Goal: Transaction & Acquisition: Purchase product/service

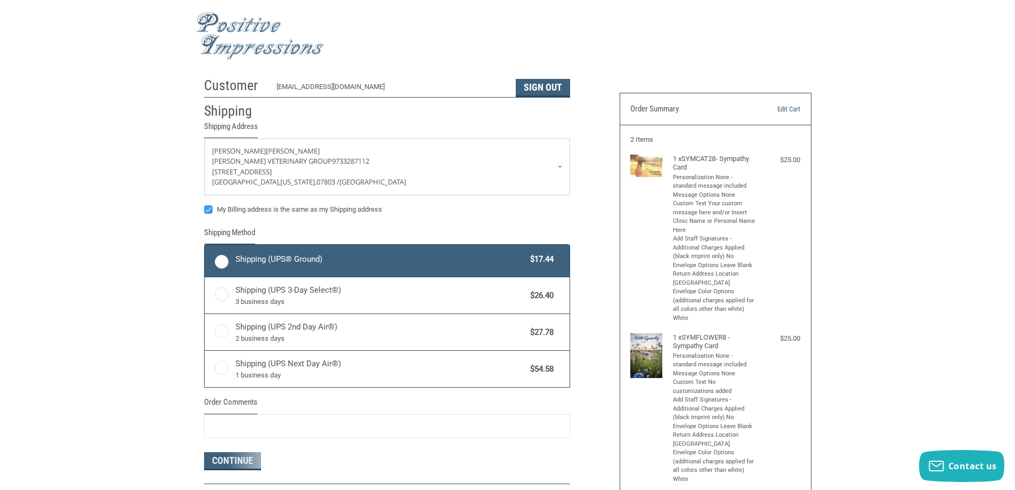
radio input "true"
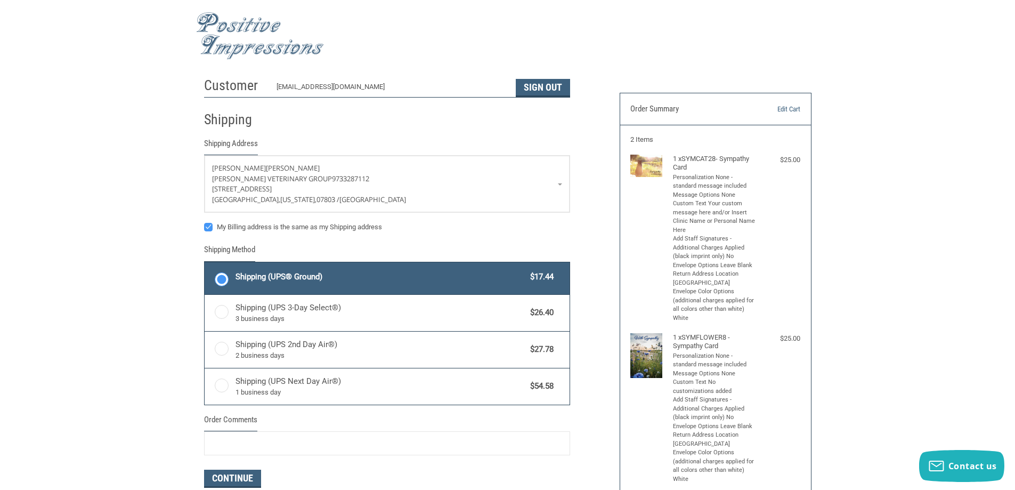
drag, startPoint x: 219, startPoint y: 279, endPoint x: 330, endPoint y: 266, distance: 111.0
click at [219, 278] on label "Shipping (UPS® Ground) $17.44" at bounding box center [387, 278] width 365 height 32
click at [205, 264] on input "Shipping (UPS® Ground) $17.44" at bounding box center [205, 263] width 1 height 1
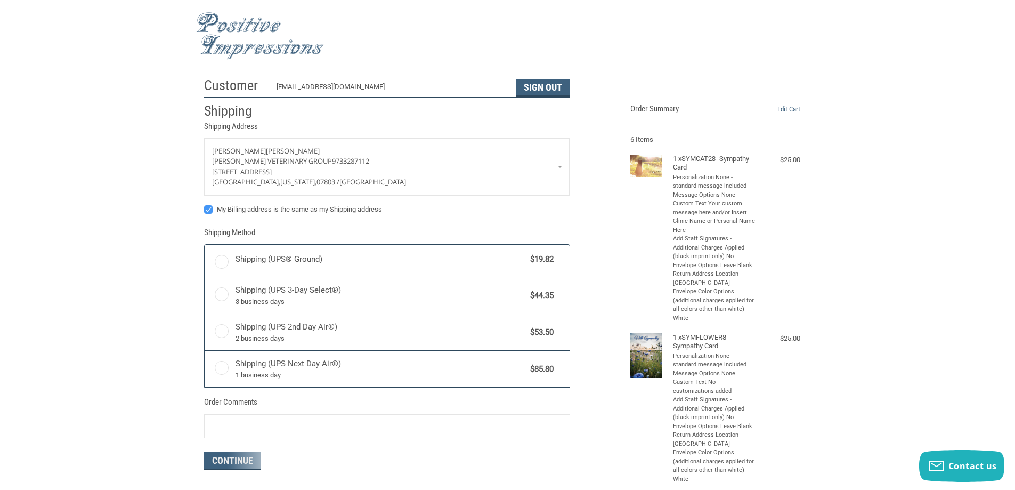
radio input "true"
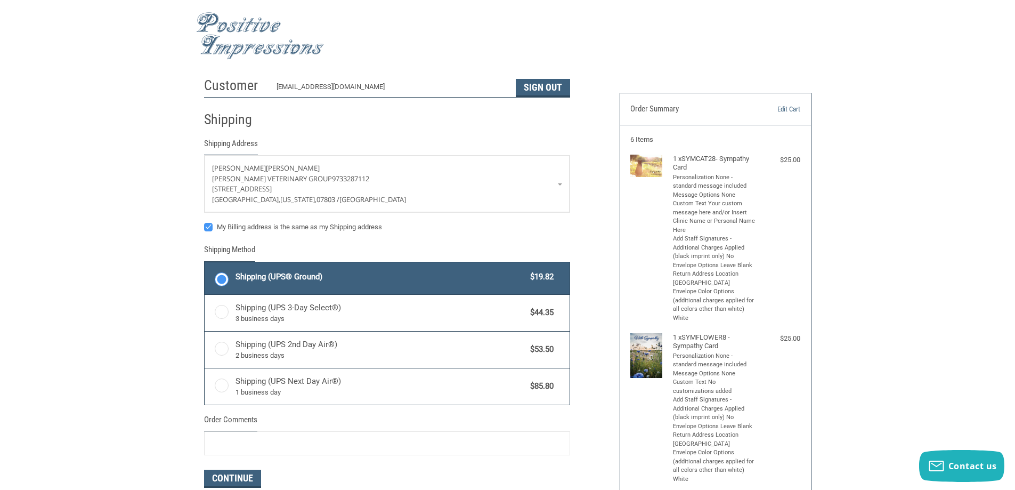
click at [210, 224] on label "My Billing address is the same as my Shipping address" at bounding box center [387, 227] width 366 height 9
click at [205, 222] on input "My Billing address is the same as my Shipping address" at bounding box center [204, 222] width 1 height 1
checkbox input "false"
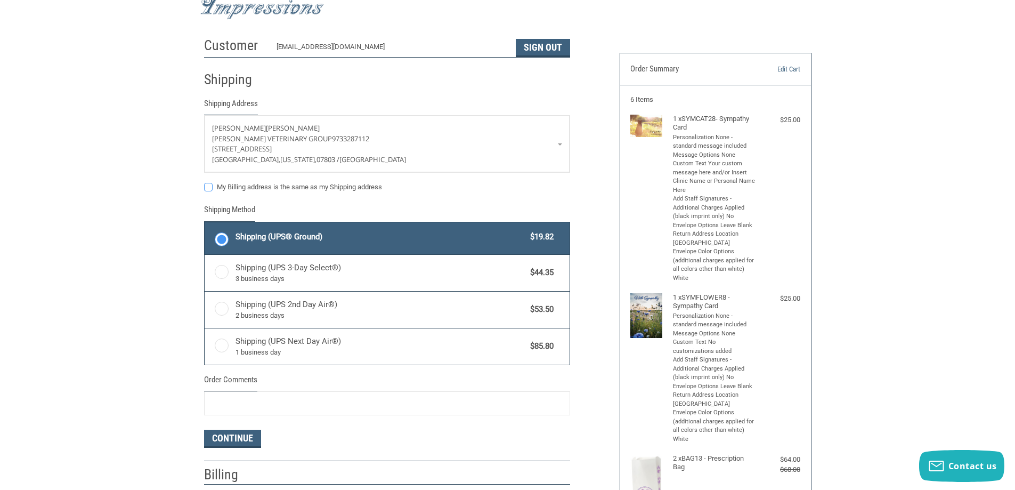
scroll to position [107, 0]
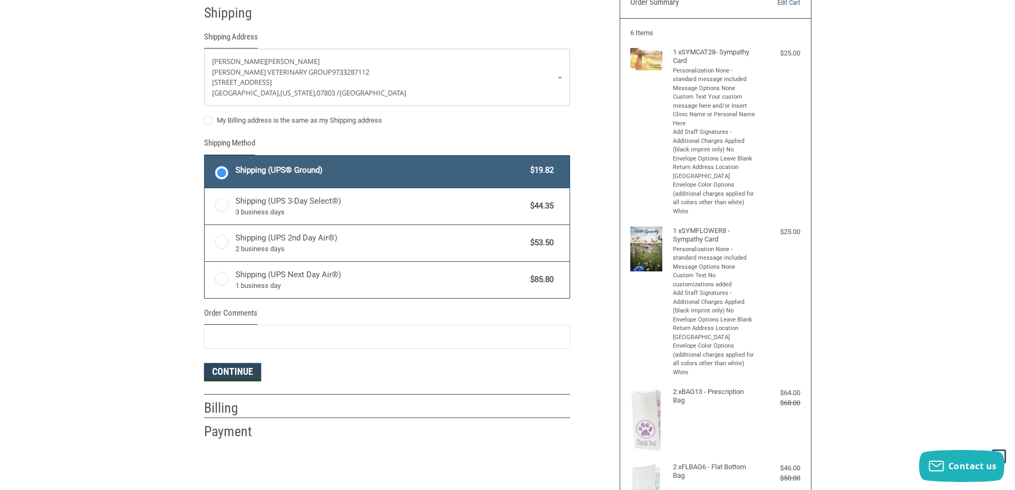
click at [249, 372] on button "Continue" at bounding box center [232, 372] width 57 height 18
select select "US"
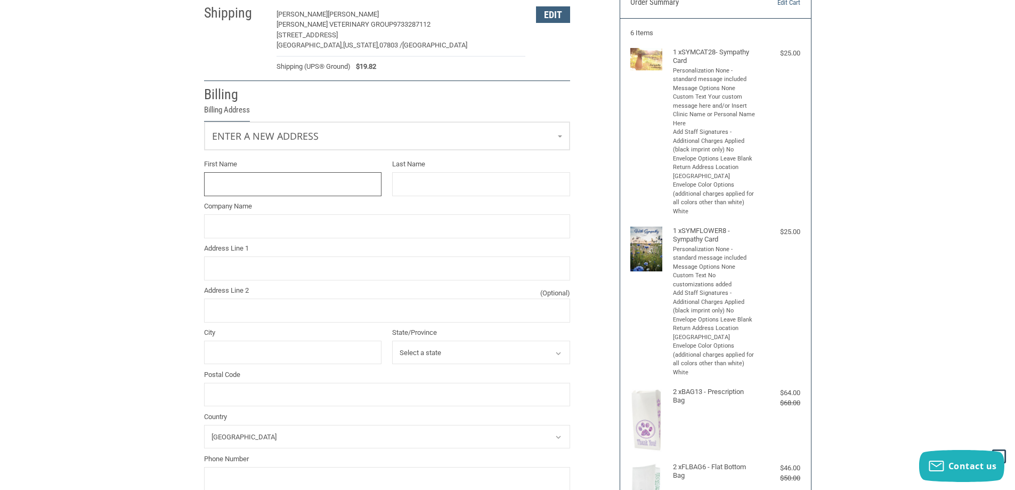
scroll to position [90, 0]
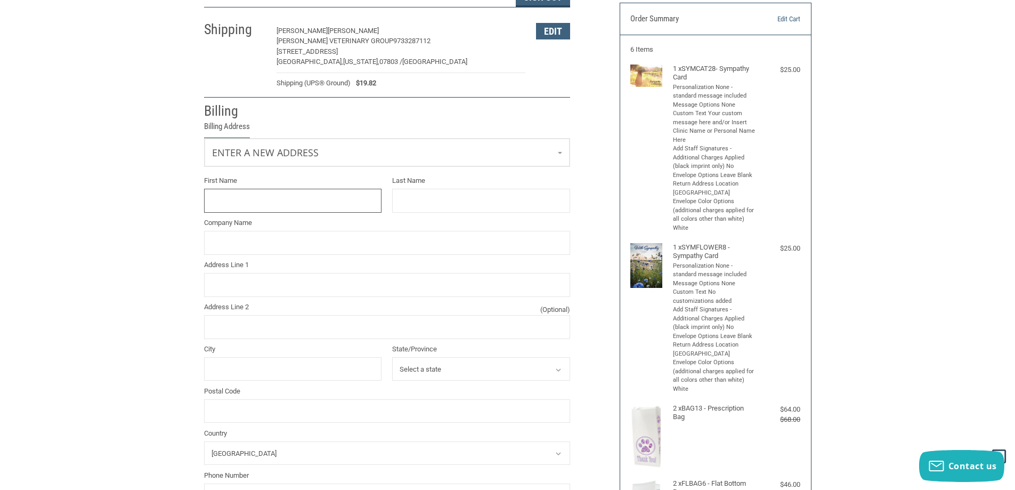
click at [297, 201] on input "First Name" at bounding box center [293, 201] width 178 height 24
type input "K"
type input "[PERSON_NAME]"
type input "[PERSON_NAME] VETERINARY GROUP"
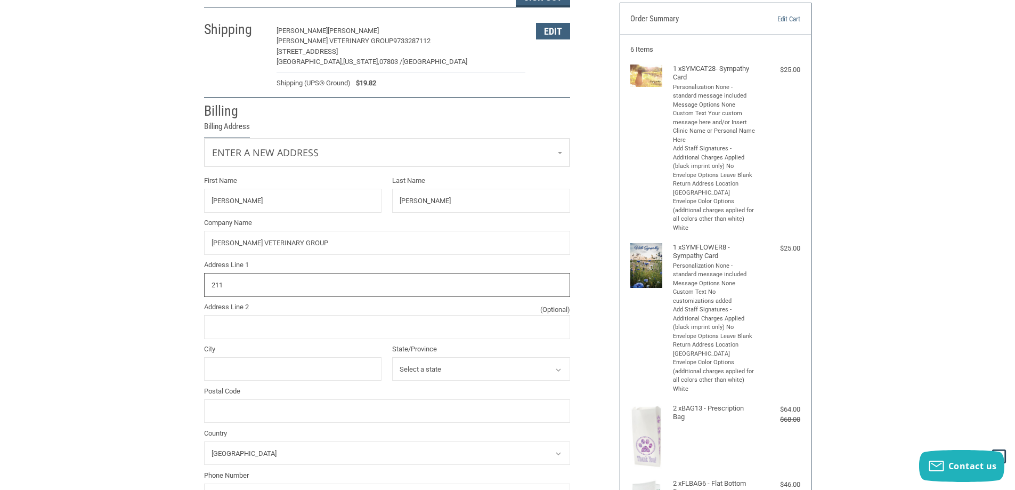
type input "[STREET_ADDRESS][PERSON_NAME]"
type input "[GEOGRAPHIC_DATA]"
select select "NJ"
type input "07836"
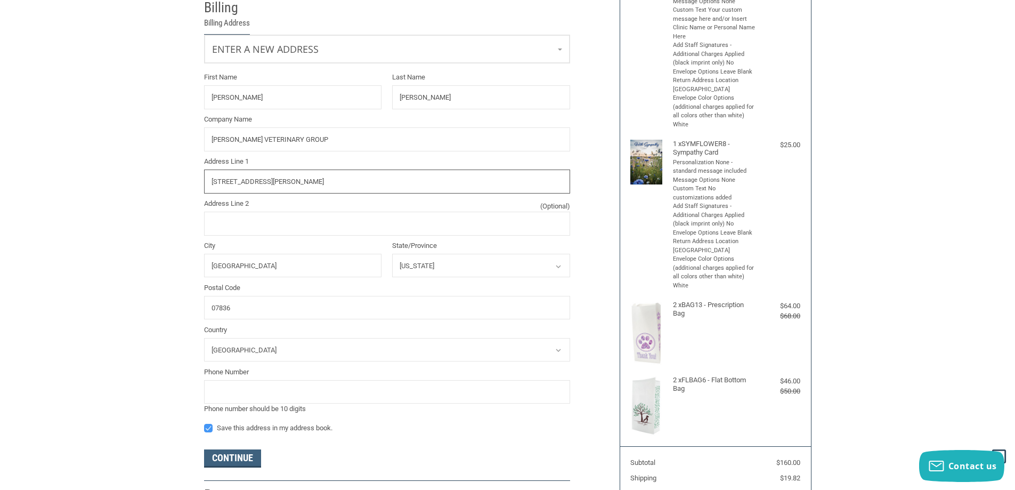
scroll to position [197, 0]
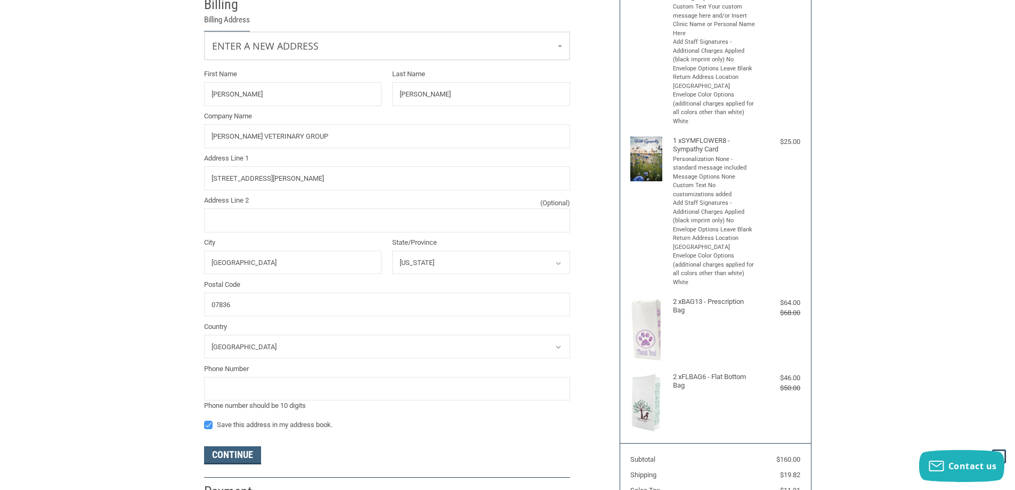
click at [209, 422] on label "Save this address in my address book." at bounding box center [387, 424] width 366 height 9
click at [205, 420] on input "Save this address in my address book." at bounding box center [204, 419] width 1 height 1
checkbox input "false"
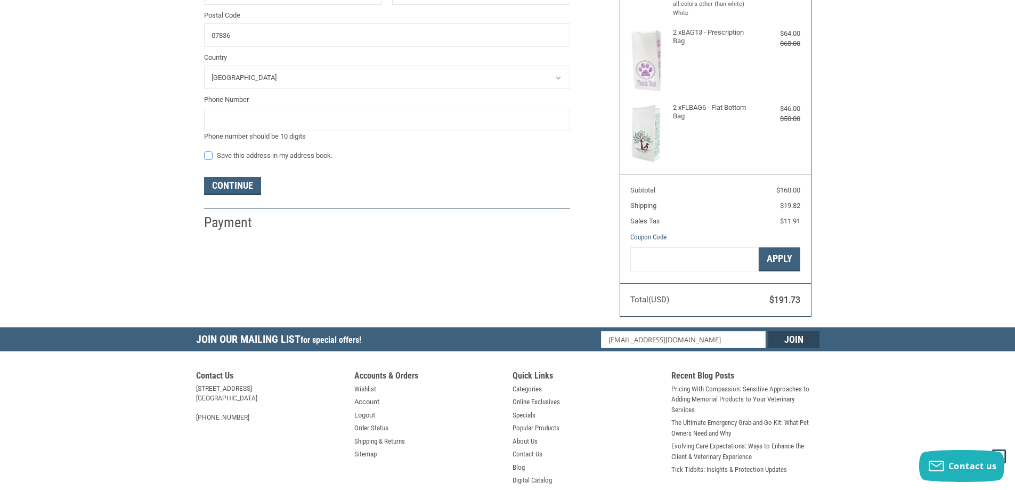
scroll to position [356, 0]
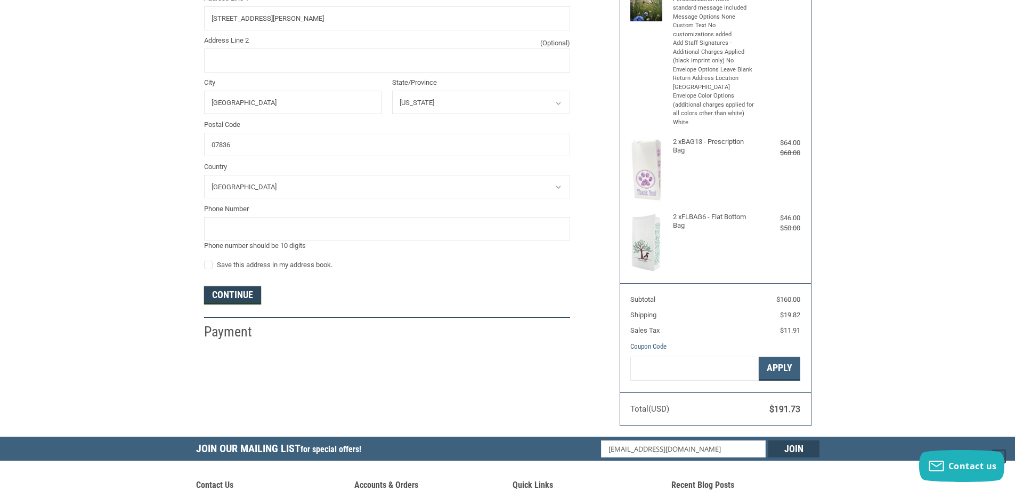
click at [227, 295] on button "Continue" at bounding box center [232, 295] width 57 height 18
click at [392, 225] on input "tel" at bounding box center [387, 229] width 366 height 24
type input "9733287112"
click at [468, 392] on div "Customer [EMAIL_ADDRESS][DOMAIN_NAME] Sign Out Shipping [PERSON_NAME] VETERINAR…" at bounding box center [507, 76] width 623 height 721
click at [237, 294] on button "Continue" at bounding box center [232, 295] width 57 height 18
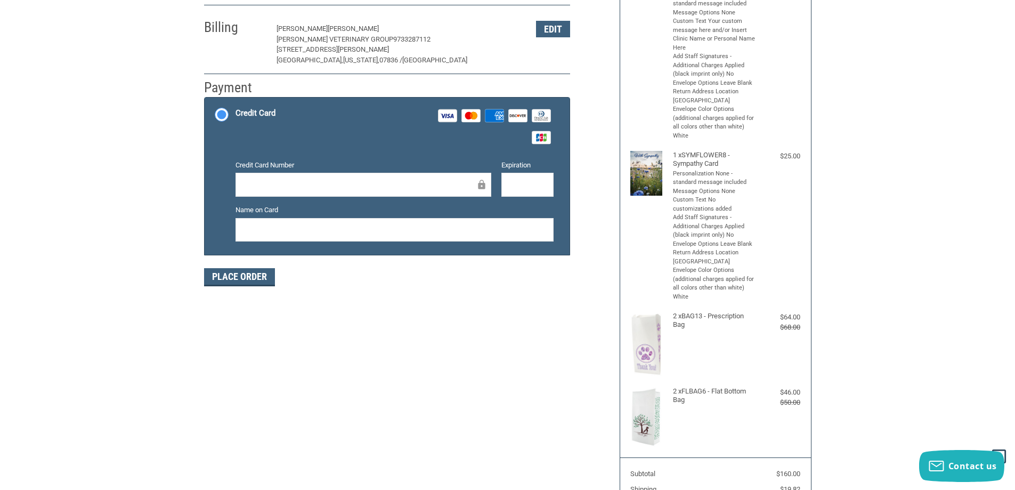
scroll to position [125, 0]
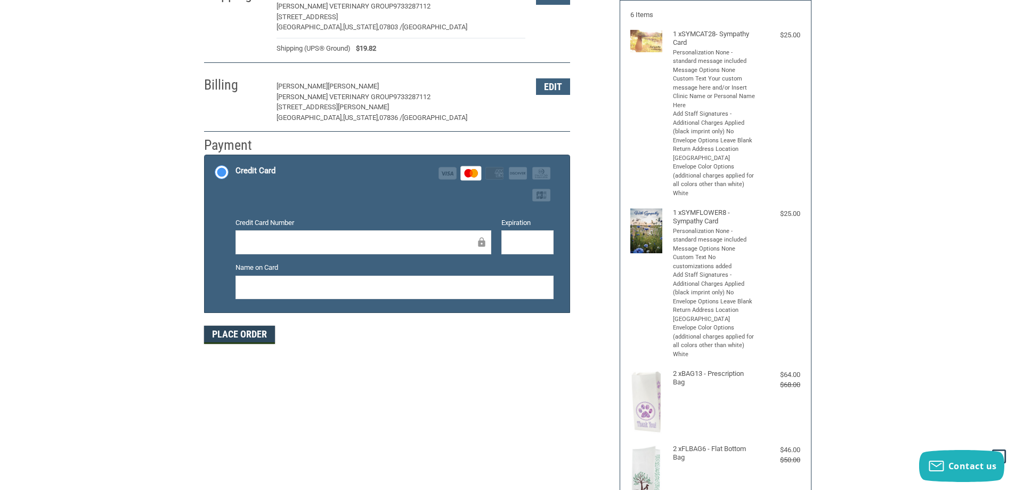
click at [230, 338] on button "Place Order" at bounding box center [239, 334] width 71 height 18
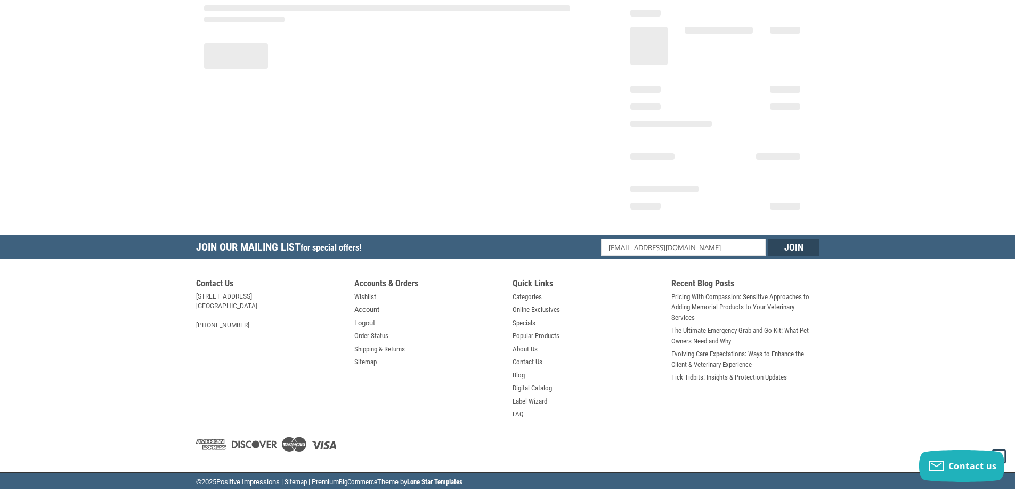
scroll to position [124, 0]
